Goal: Find specific page/section: Find specific page/section

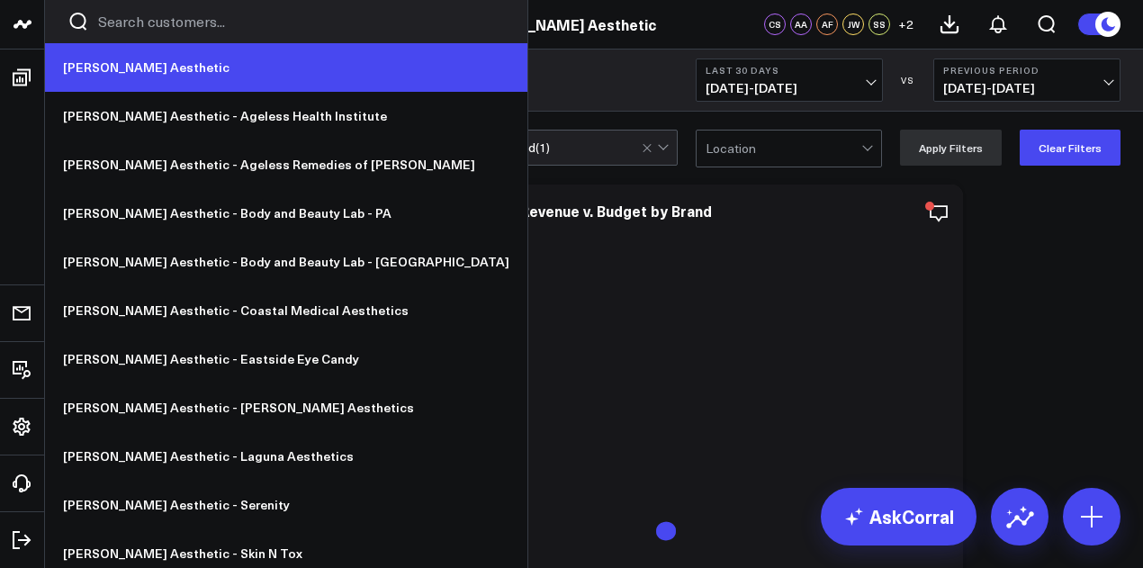
click at [157, 82] on link "[PERSON_NAME] Aesthetic" at bounding box center [286, 67] width 482 height 49
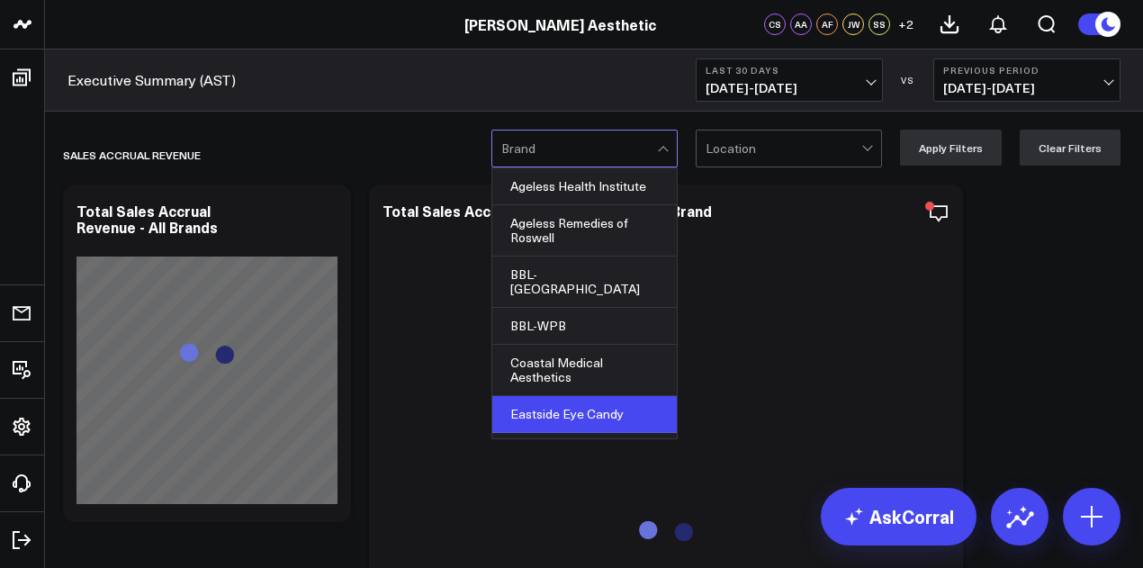
click at [590, 396] on div "Eastside Eye Candy" at bounding box center [584, 414] width 184 height 37
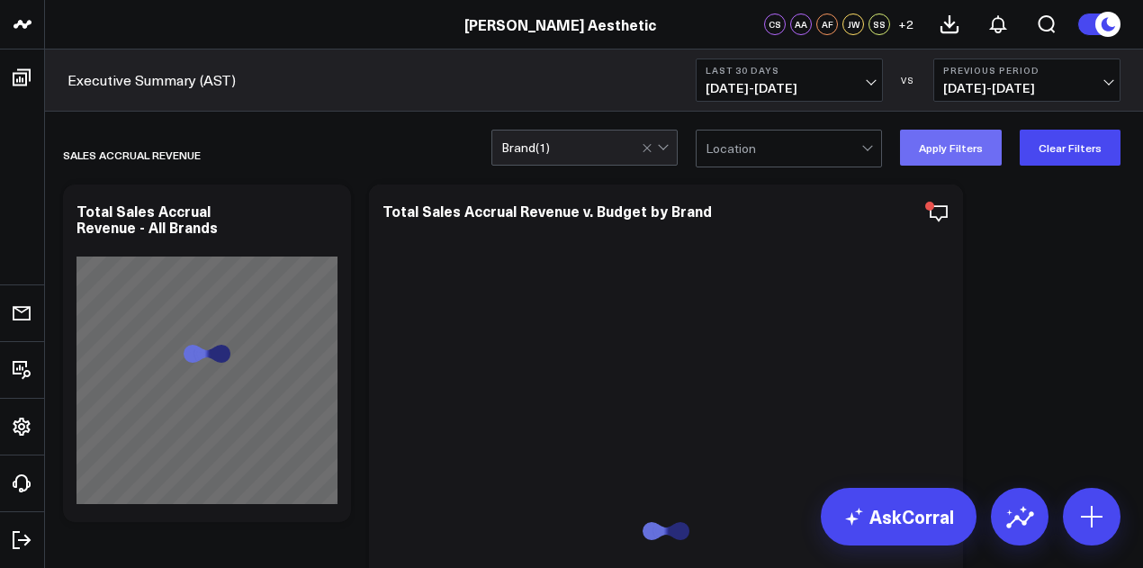
click at [991, 157] on button "Apply Filters" at bounding box center [951, 148] width 102 height 36
